Goal: Use online tool/utility: Utilize a website feature to perform a specific function

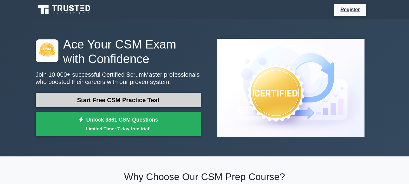
click at [122, 101] on link "Start Free CSM Practice Test" at bounding box center [118, 100] width 165 height 15
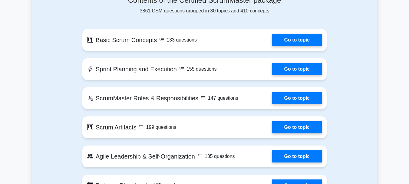
scroll to position [315, 0]
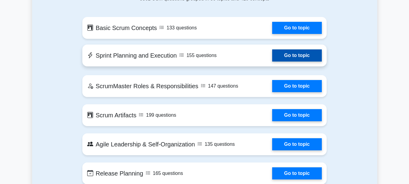
click at [307, 53] on link "Go to topic" at bounding box center [297, 55] width 50 height 12
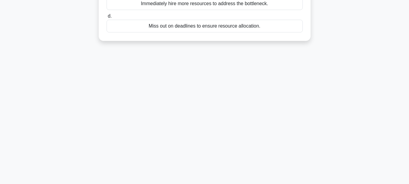
scroll to position [143, 0]
